Goal: Information Seeking & Learning: Check status

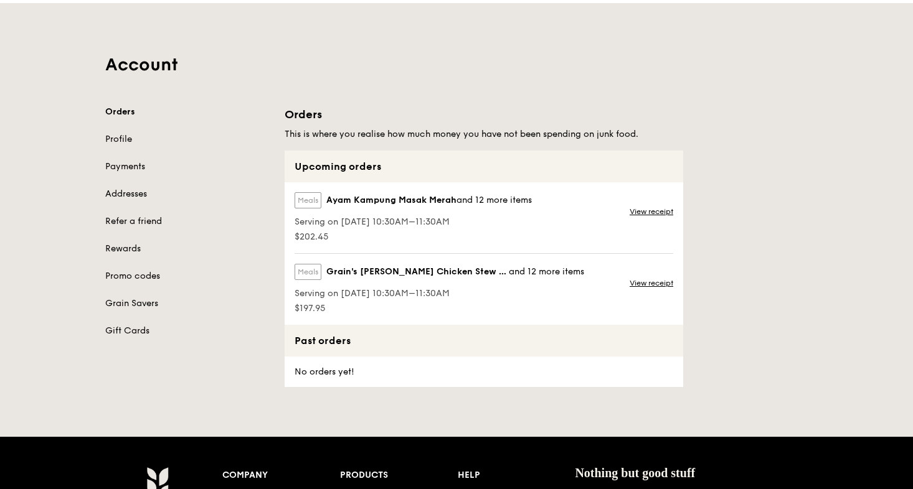
scroll to position [34, 0]
click at [125, 165] on link "Payments" at bounding box center [187, 167] width 164 height 12
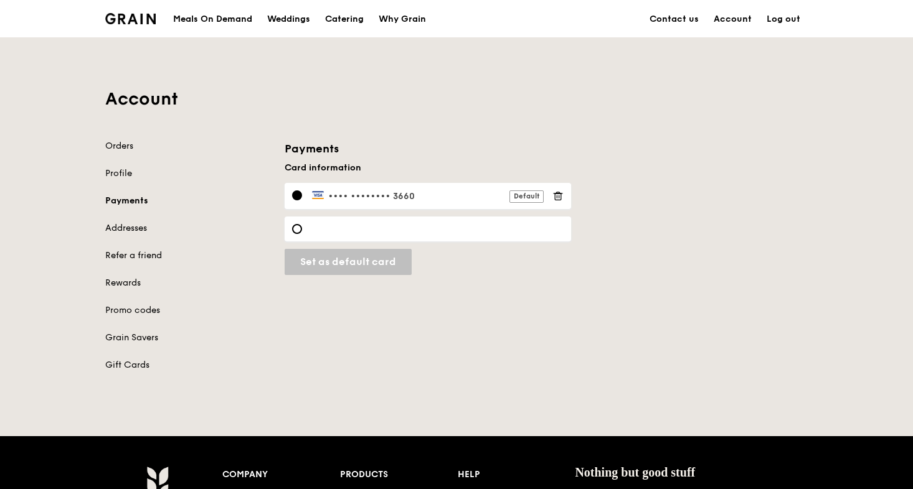
click at [123, 230] on link "Addresses" at bounding box center [187, 228] width 164 height 12
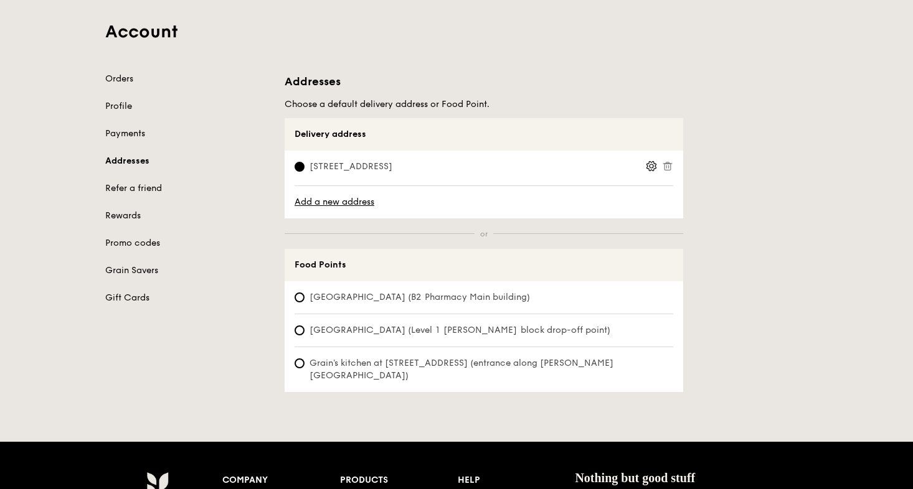
scroll to position [62, 0]
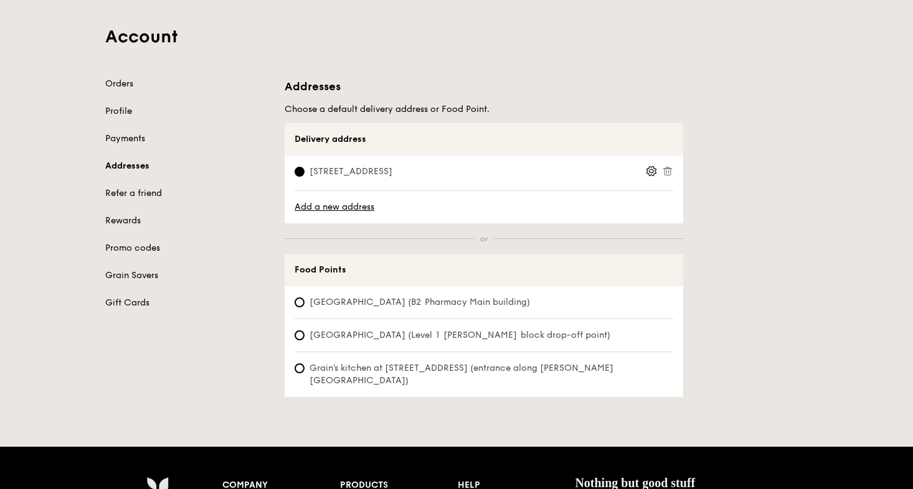
click at [127, 83] on link "Orders" at bounding box center [187, 84] width 164 height 12
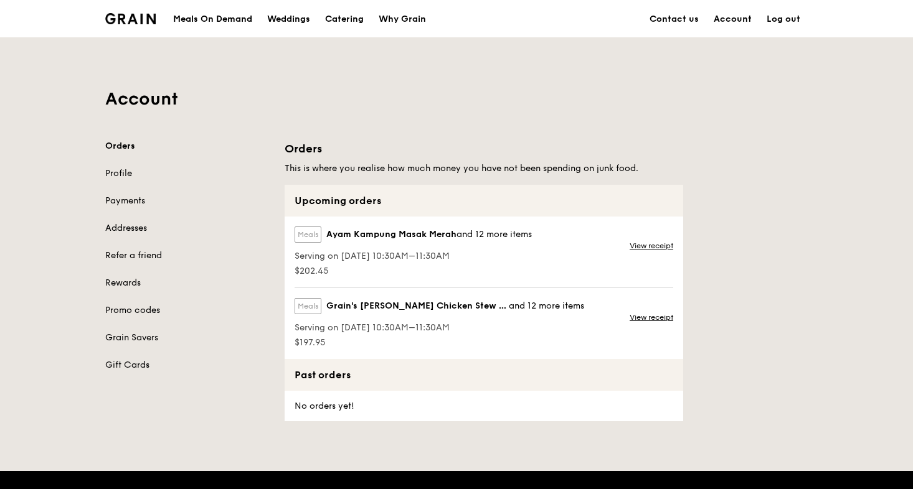
click at [670, 17] on link "Contact us" at bounding box center [674, 19] width 64 height 37
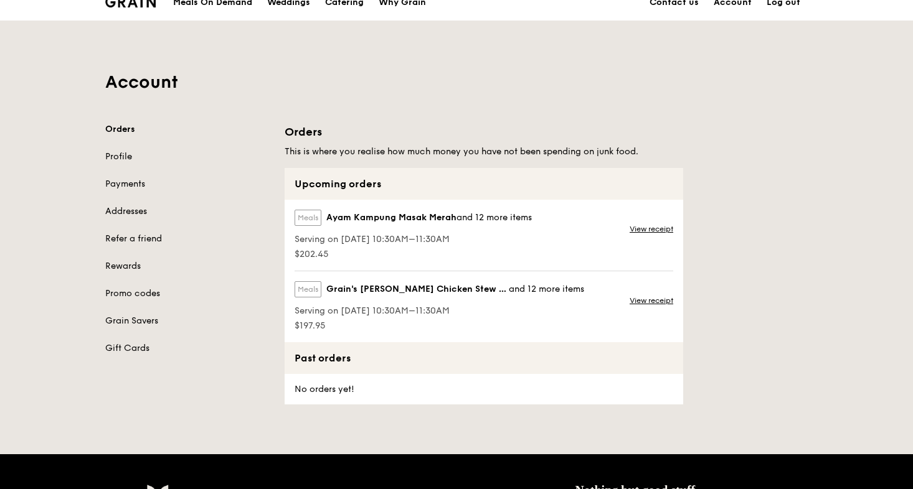
scroll to position [22, 0]
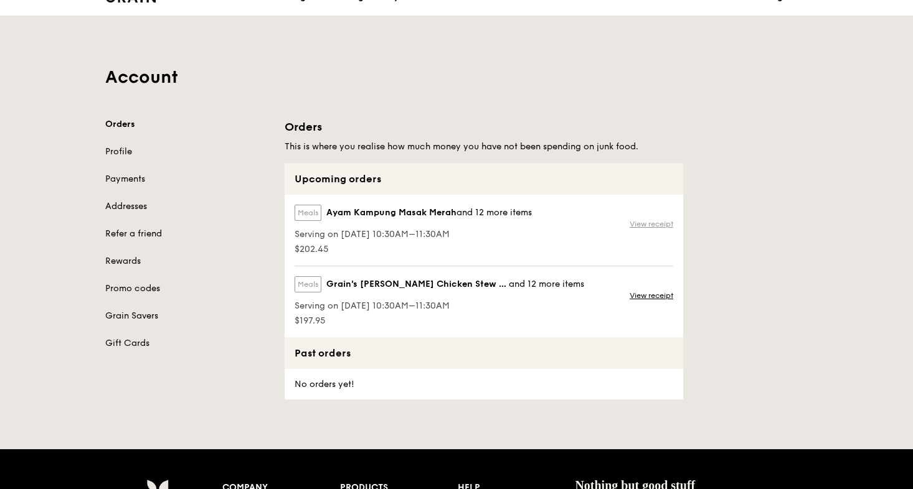
click at [641, 225] on link "View receipt" at bounding box center [652, 224] width 44 height 10
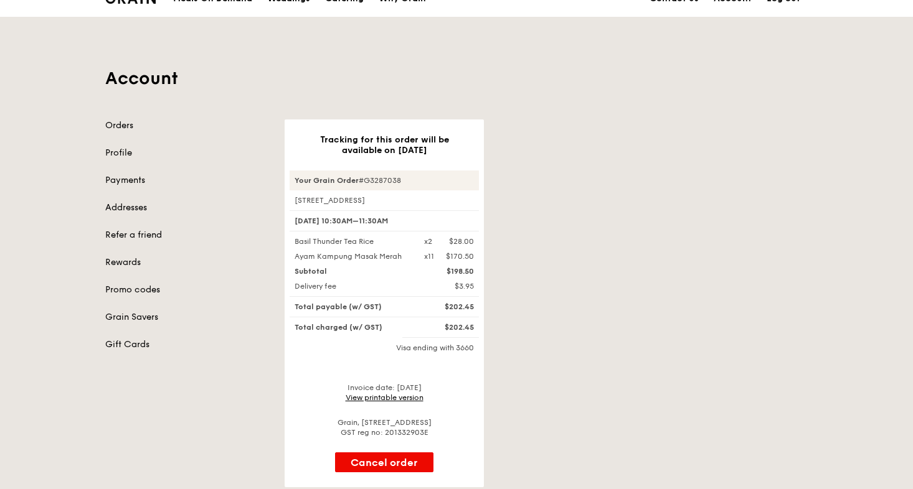
scroll to position [22, 0]
drag, startPoint x: 359, startPoint y: 177, endPoint x: 412, endPoint y: 177, distance: 53.6
click at [412, 177] on div "Your Grain Order #G3287038" at bounding box center [384, 179] width 189 height 20
copy div "#G3287038"
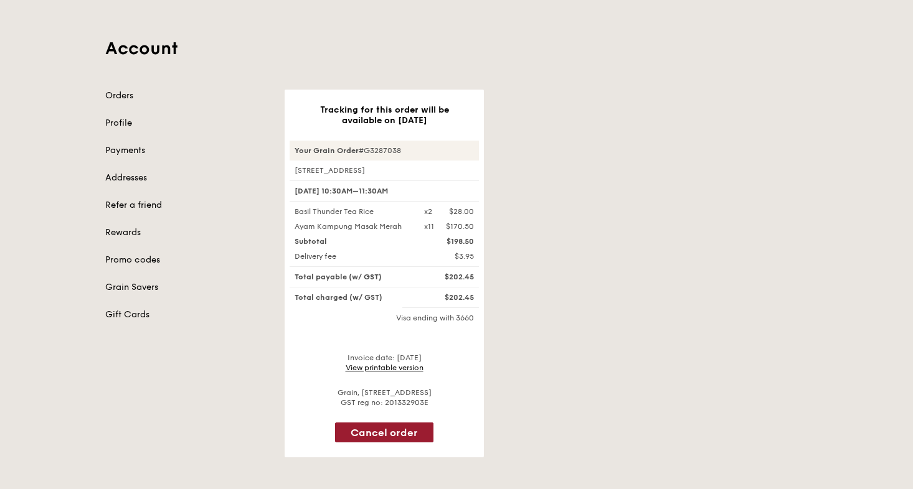
scroll to position [71, 0]
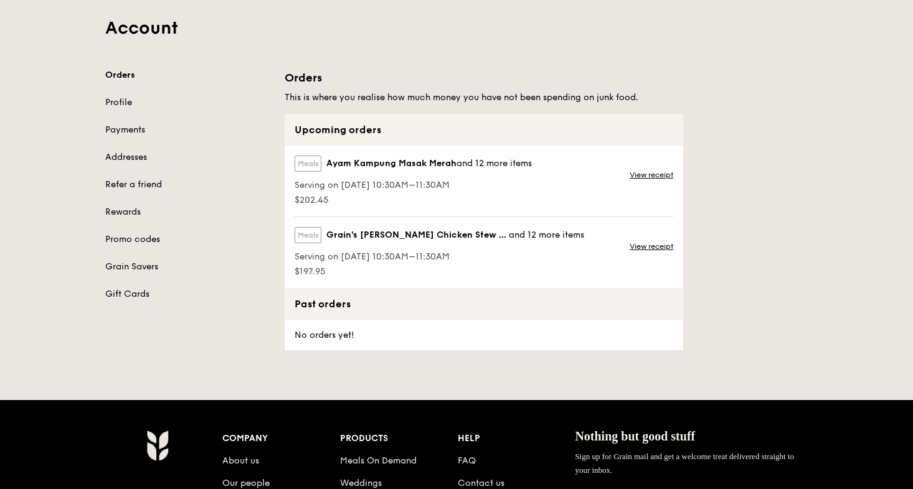
scroll to position [22, 0]
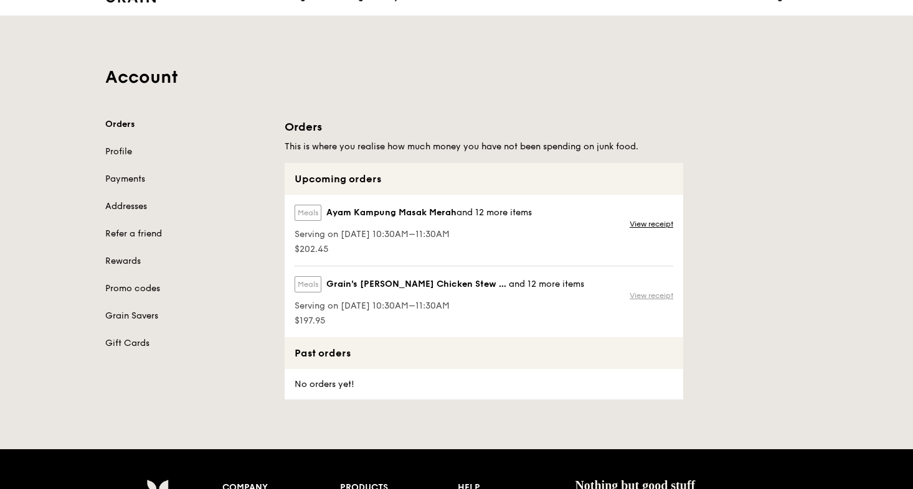
click at [645, 293] on link "View receipt" at bounding box center [652, 296] width 44 height 10
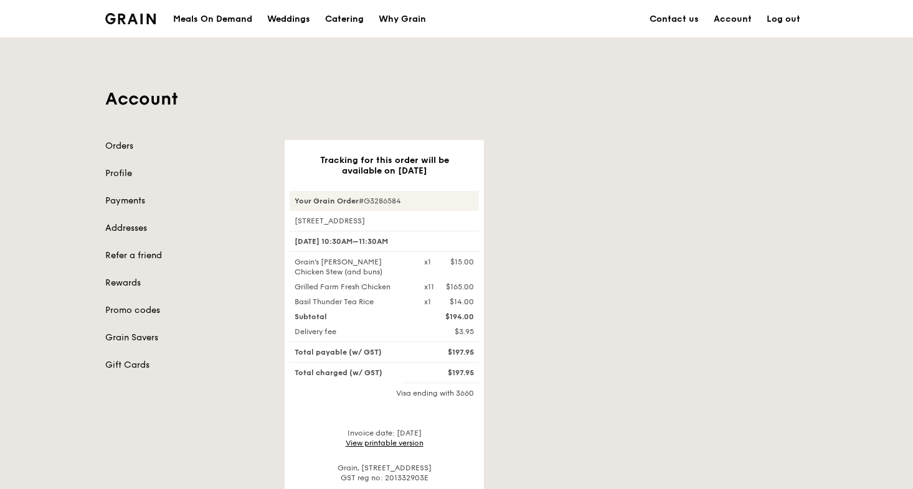
scroll to position [12, 0]
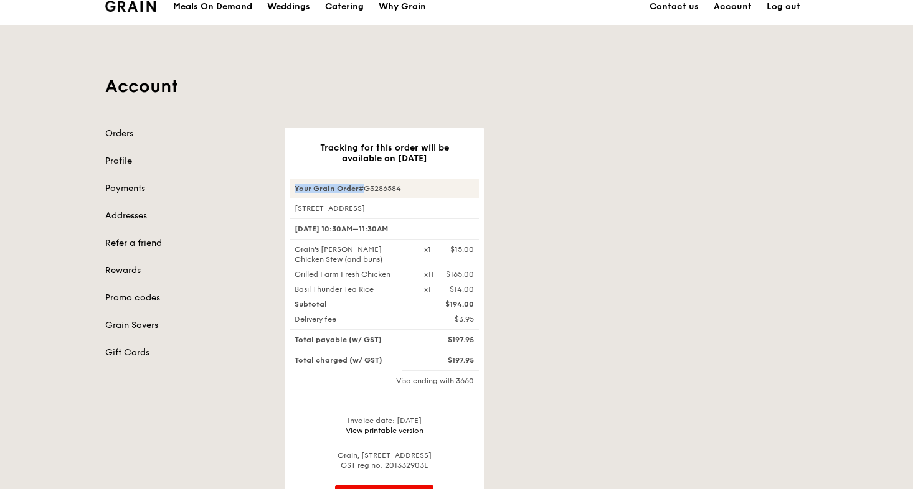
drag, startPoint x: 360, startPoint y: 188, endPoint x: 441, endPoint y: 182, distance: 81.1
click at [441, 182] on div "Your Grain Order #G3286584" at bounding box center [384, 189] width 189 height 20
click at [380, 187] on div "Your Grain Order #G3286584" at bounding box center [384, 189] width 189 height 20
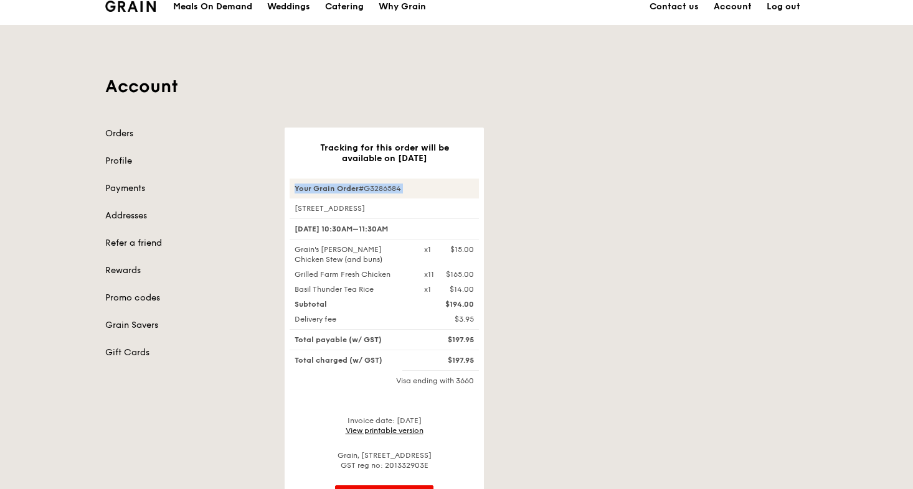
click at [380, 187] on div "Your Grain Order #G3286584" at bounding box center [384, 189] width 189 height 20
click at [412, 190] on div "Your Grain Order #G3286584" at bounding box center [384, 189] width 189 height 20
drag, startPoint x: 412, startPoint y: 190, endPoint x: 361, endPoint y: 189, distance: 51.1
click at [361, 189] on div "Your Grain Order #G3286584" at bounding box center [384, 189] width 189 height 20
copy div "#G3286584"
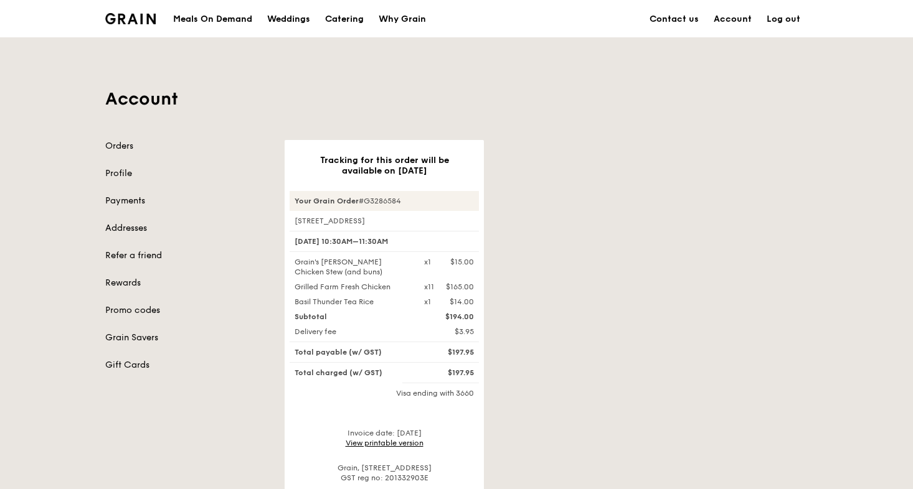
scroll to position [0, 0]
click at [697, 21] on link "Contact us" at bounding box center [674, 19] width 64 height 37
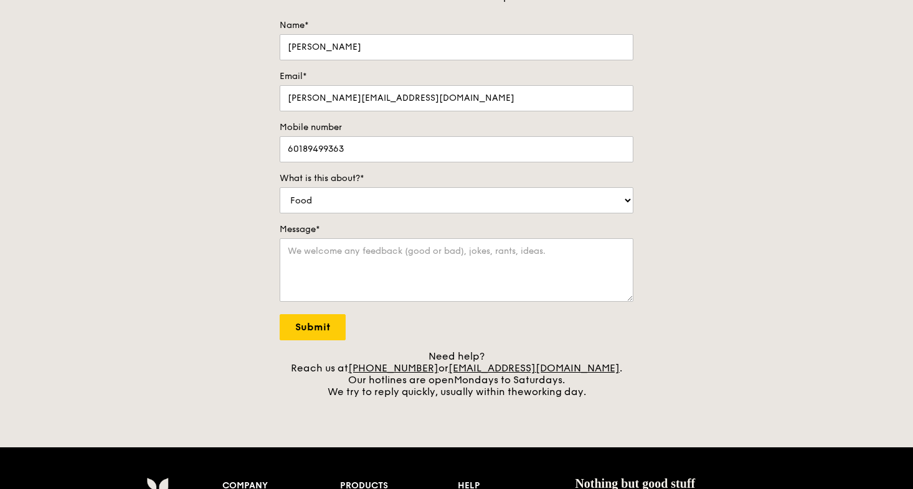
scroll to position [143, 0]
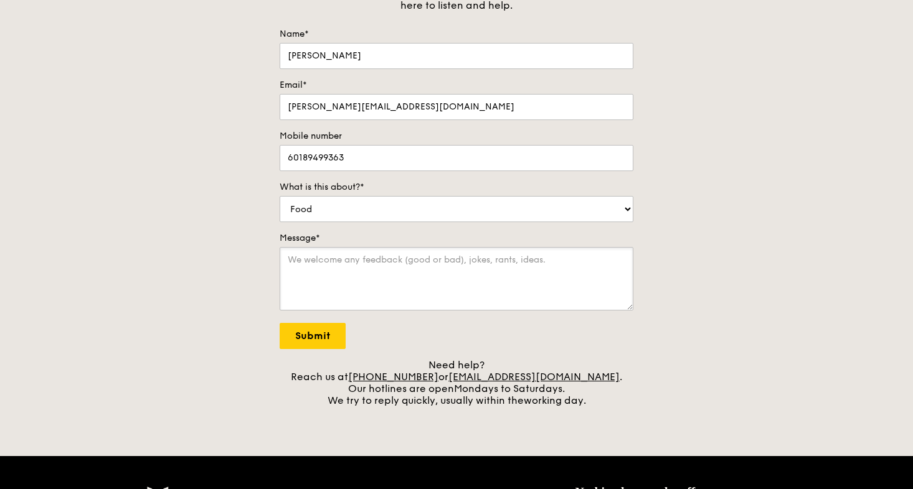
click at [420, 265] on textarea "Message*" at bounding box center [457, 279] width 354 height 64
type textarea "Checking in order"
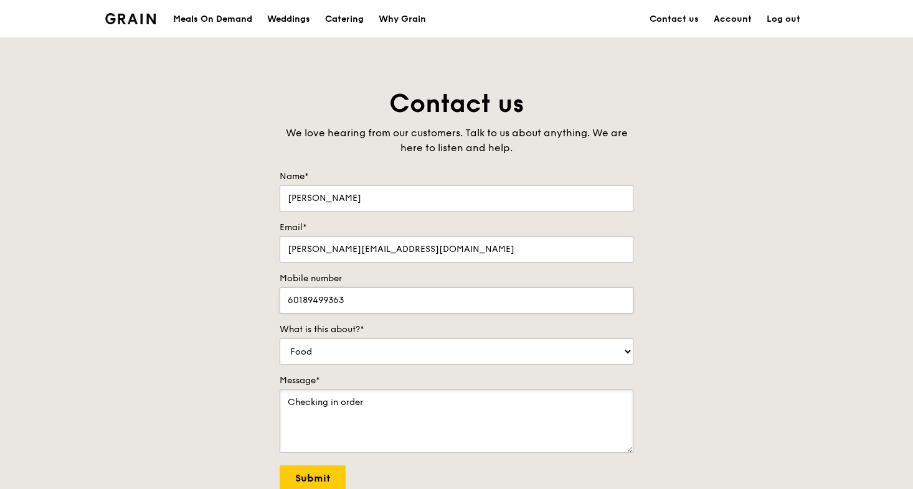
scroll to position [0, 0]
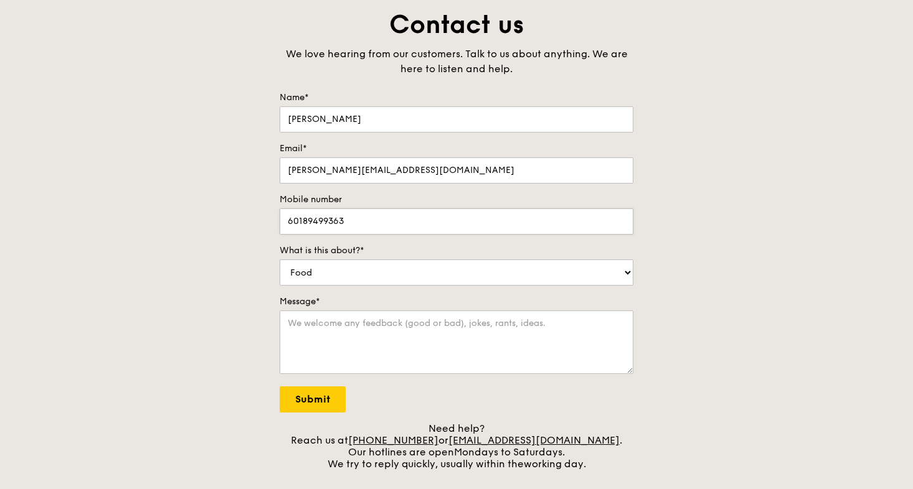
scroll to position [85, 0]
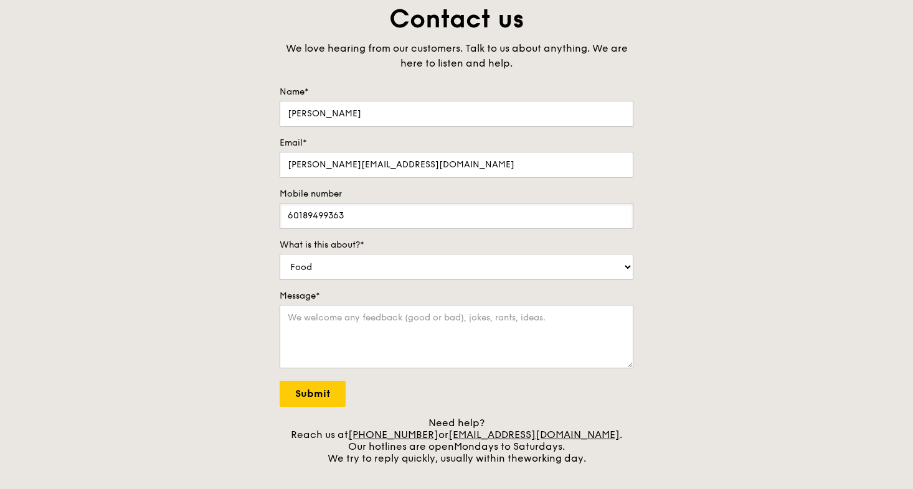
click at [286, 217] on input "60189499363" at bounding box center [457, 216] width 354 height 26
click at [288, 216] on input "60189499363" at bounding box center [457, 216] width 354 height 26
type input "+60189499363"
click at [320, 326] on textarea "Message*" at bounding box center [457, 337] width 354 height 64
paste textarea "#G3286584"
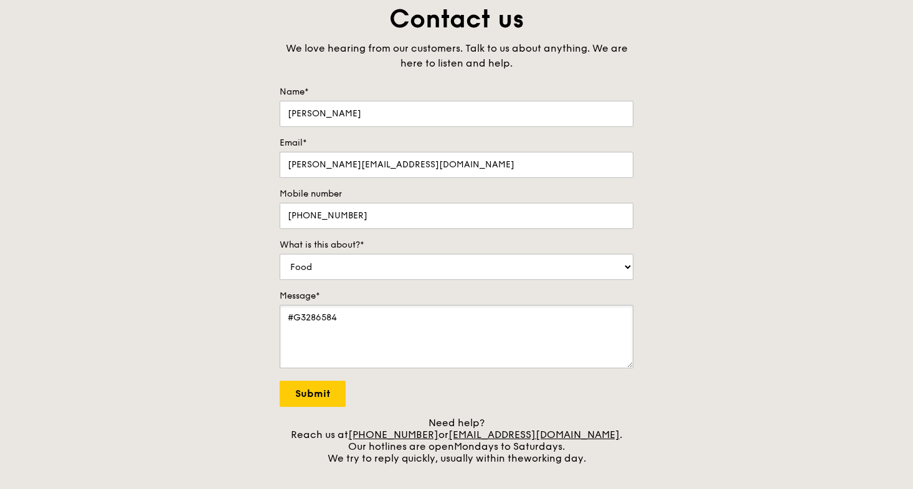
click at [341, 326] on textarea "#G3286584" at bounding box center [457, 337] width 354 height 64
paste textarea "#G3287038"
type textarea "#G3287038 #G3286584 Check status"
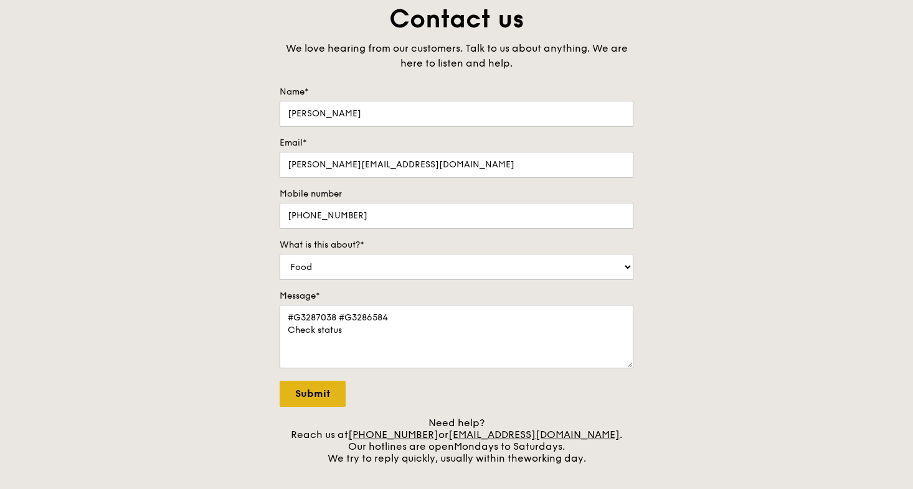
click at [306, 398] on input "Submit" at bounding box center [313, 394] width 66 height 26
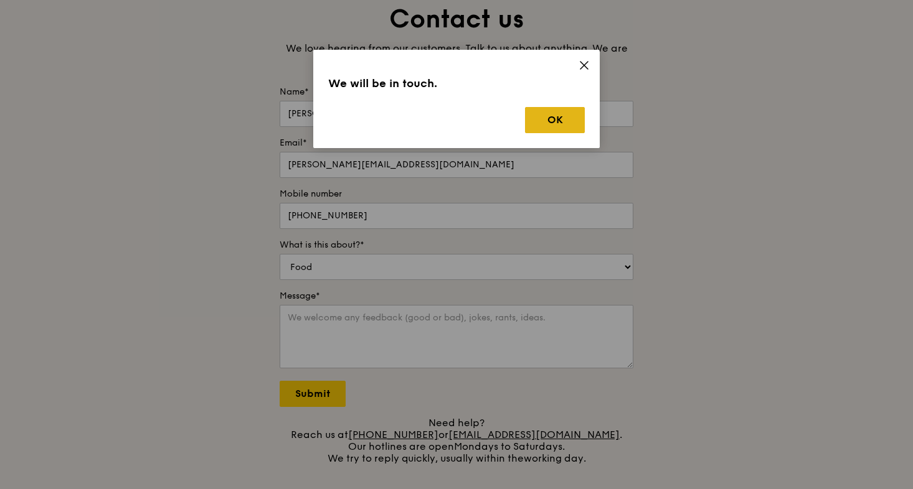
click at [543, 125] on button "OK" at bounding box center [555, 120] width 60 height 26
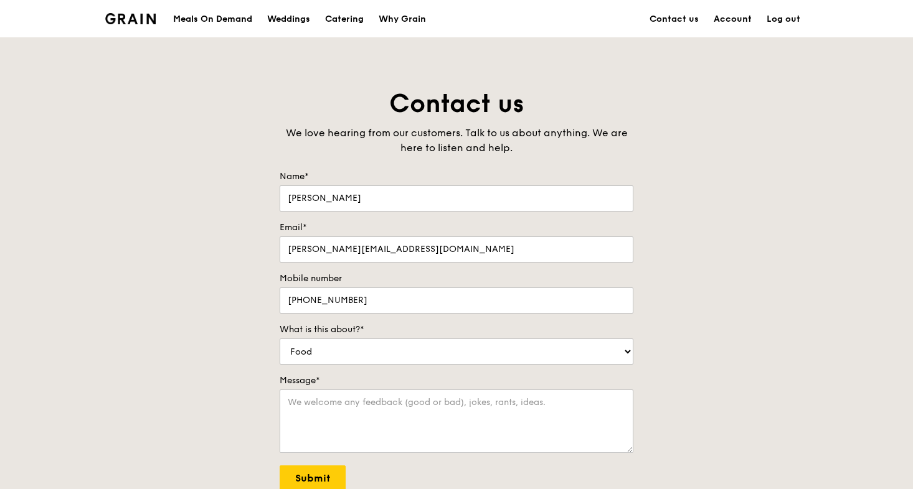
scroll to position [0, 0]
click at [192, 7] on div "Meals On Demand" at bounding box center [212, 19] width 79 height 37
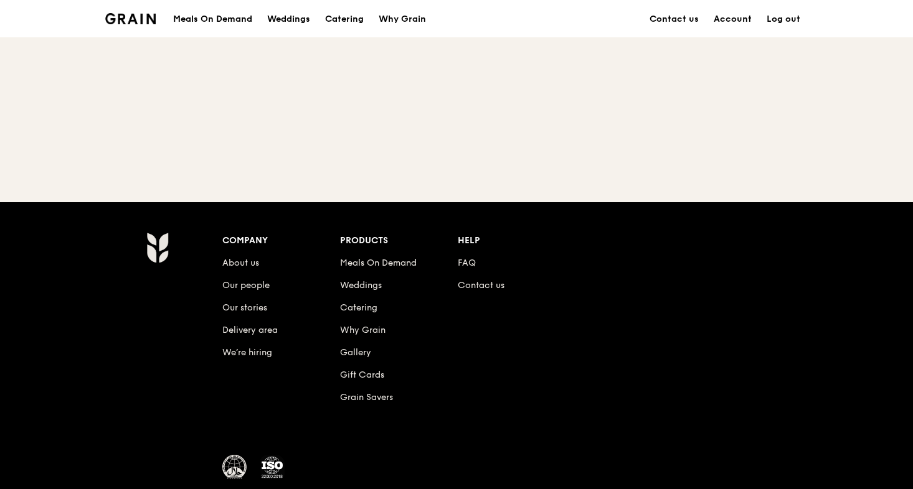
click at [194, 12] on div "Meals On Demand Weddings Catering Why Grain" at bounding box center [300, 19] width 268 height 38
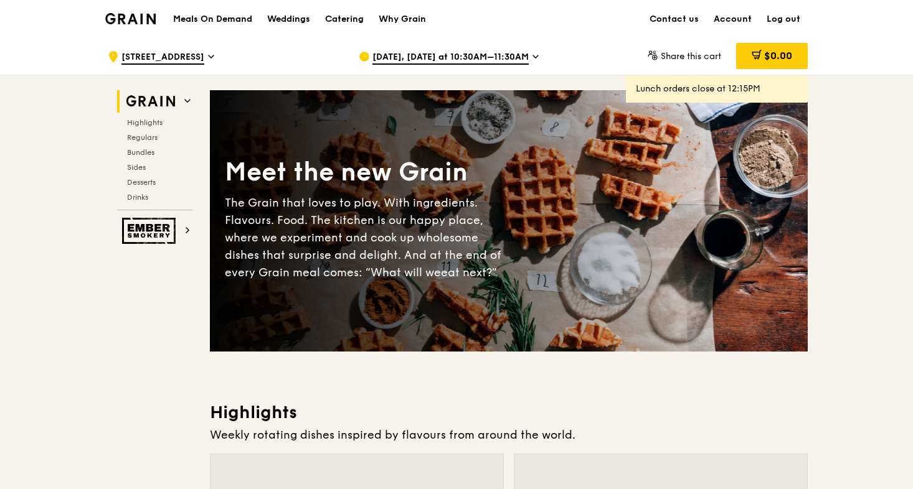
click at [726, 19] on link "Account" at bounding box center [732, 19] width 53 height 37
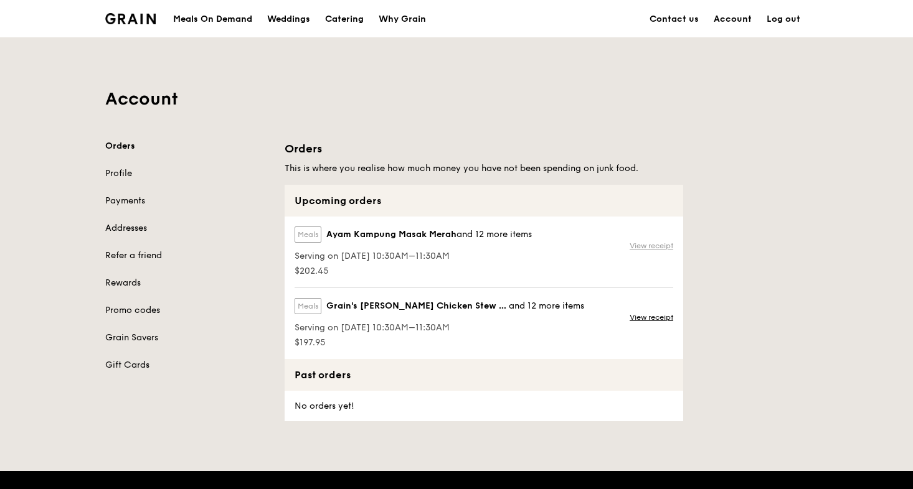
click at [659, 247] on link "View receipt" at bounding box center [652, 246] width 44 height 10
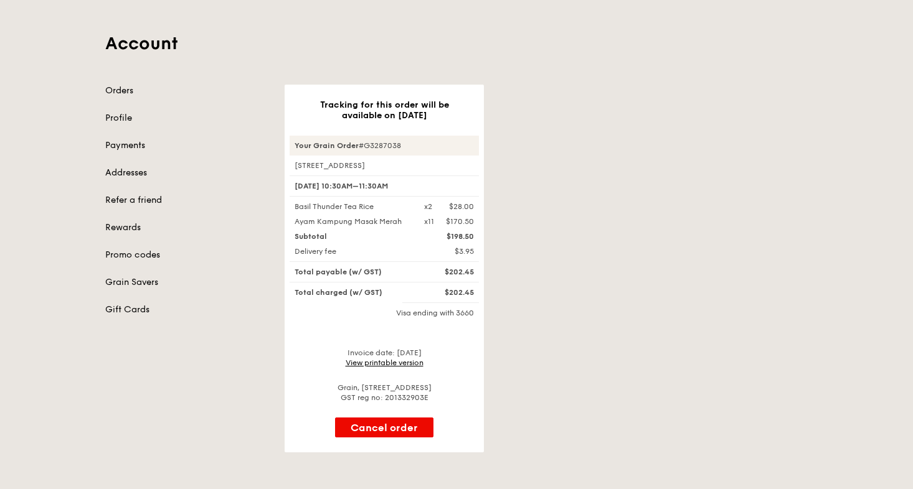
scroll to position [51, 0]
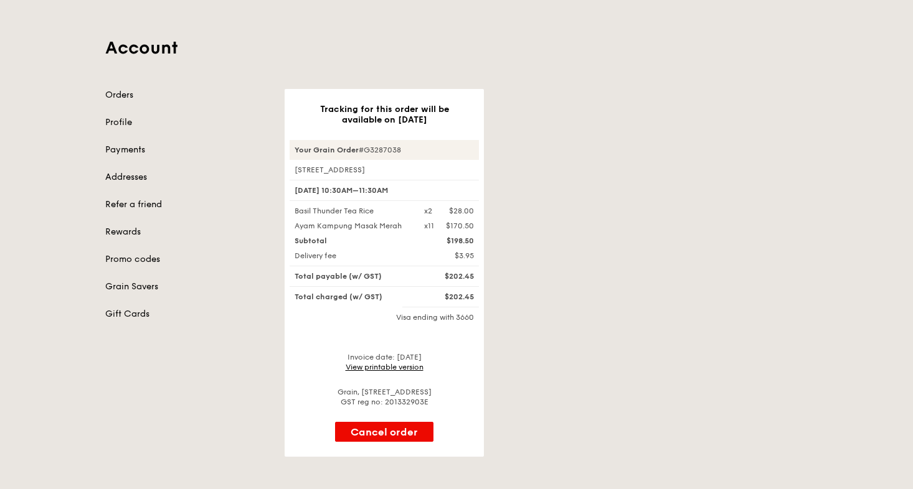
click at [111, 95] on link "Orders" at bounding box center [187, 95] width 164 height 12
